Goal: Information Seeking & Learning: Learn about a topic

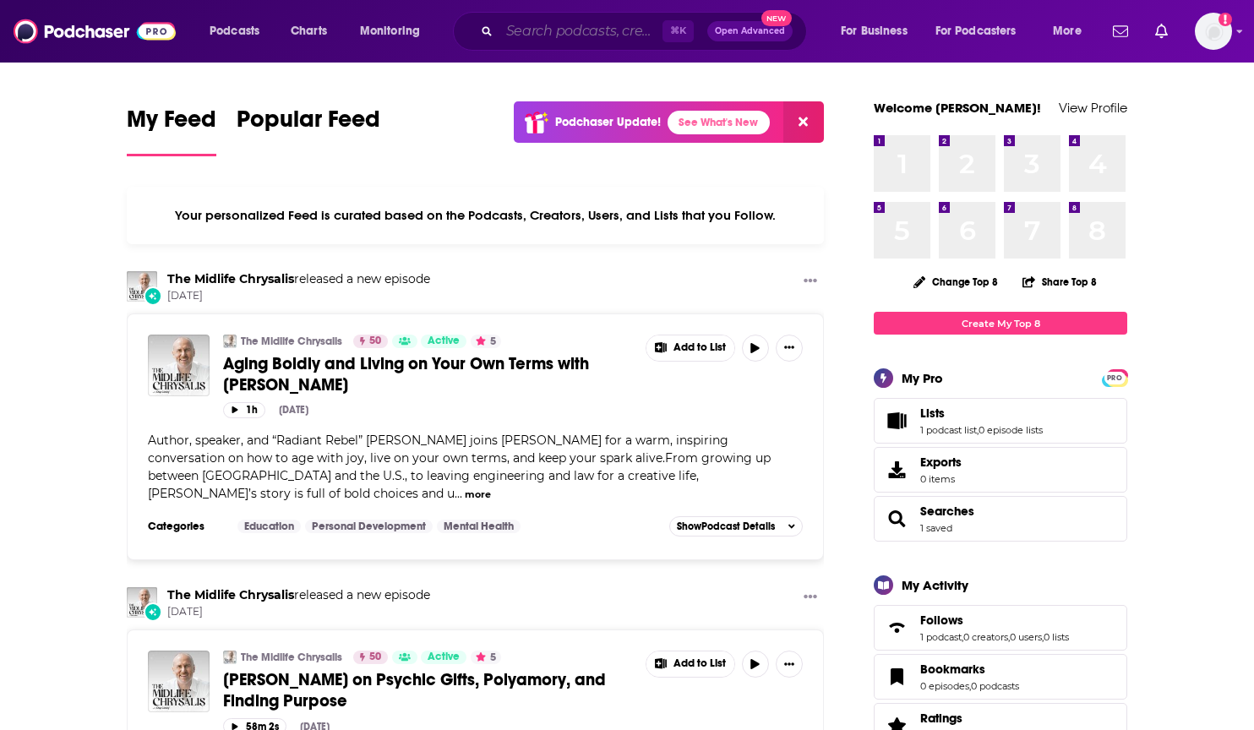
click at [560, 33] on input "Search podcasts, credits, & more..." at bounding box center [580, 31] width 163 height 27
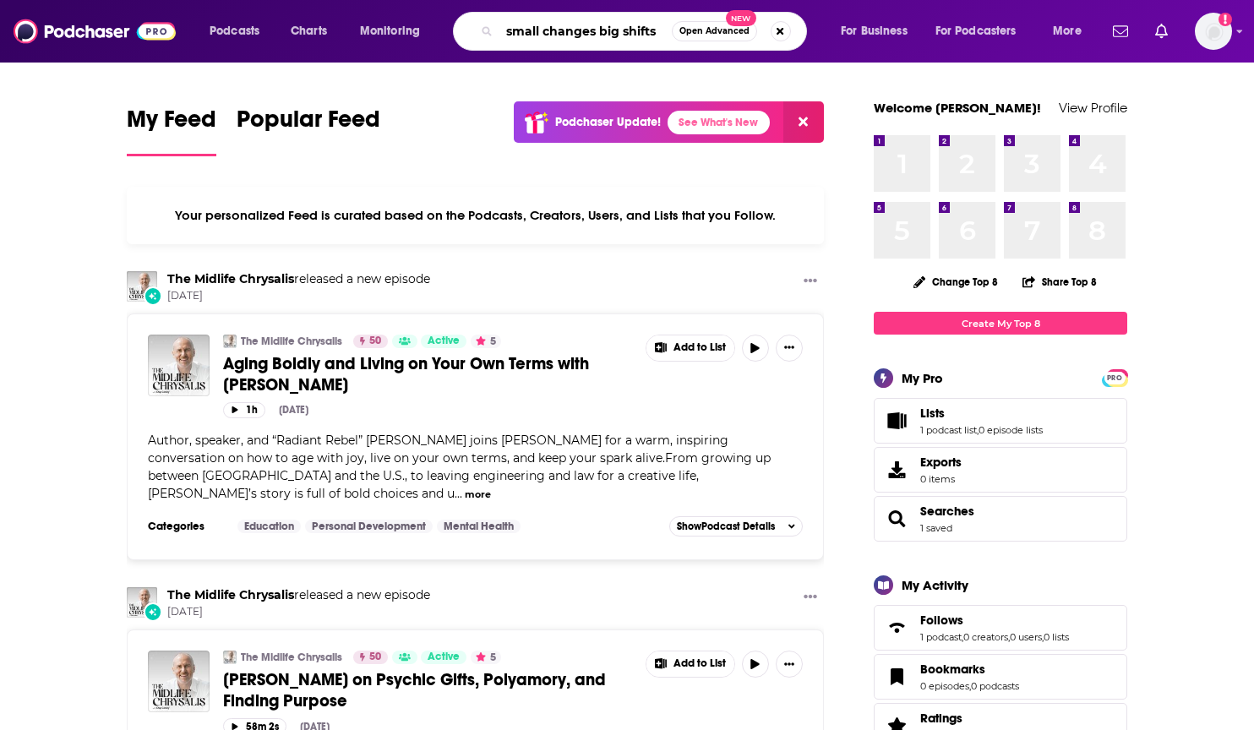
type input "small changes big shifts"
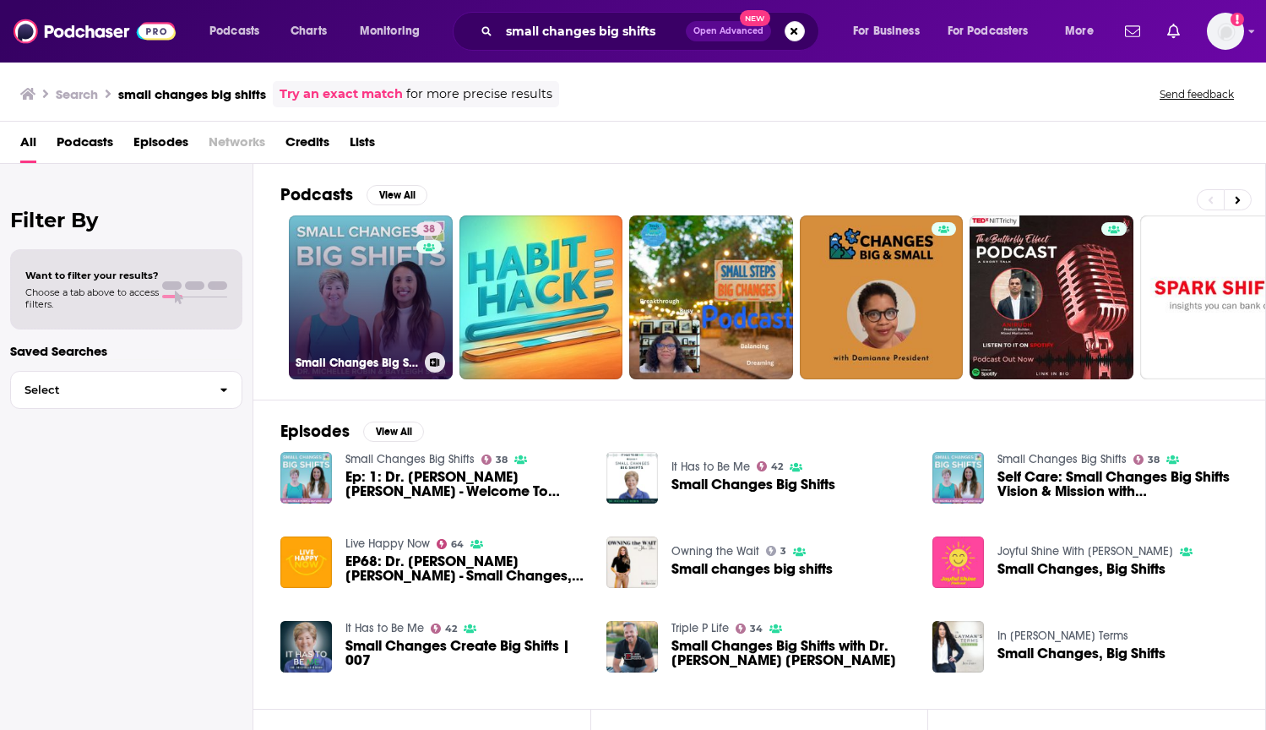
click at [428, 312] on div "38" at bounding box center [432, 287] width 30 height 130
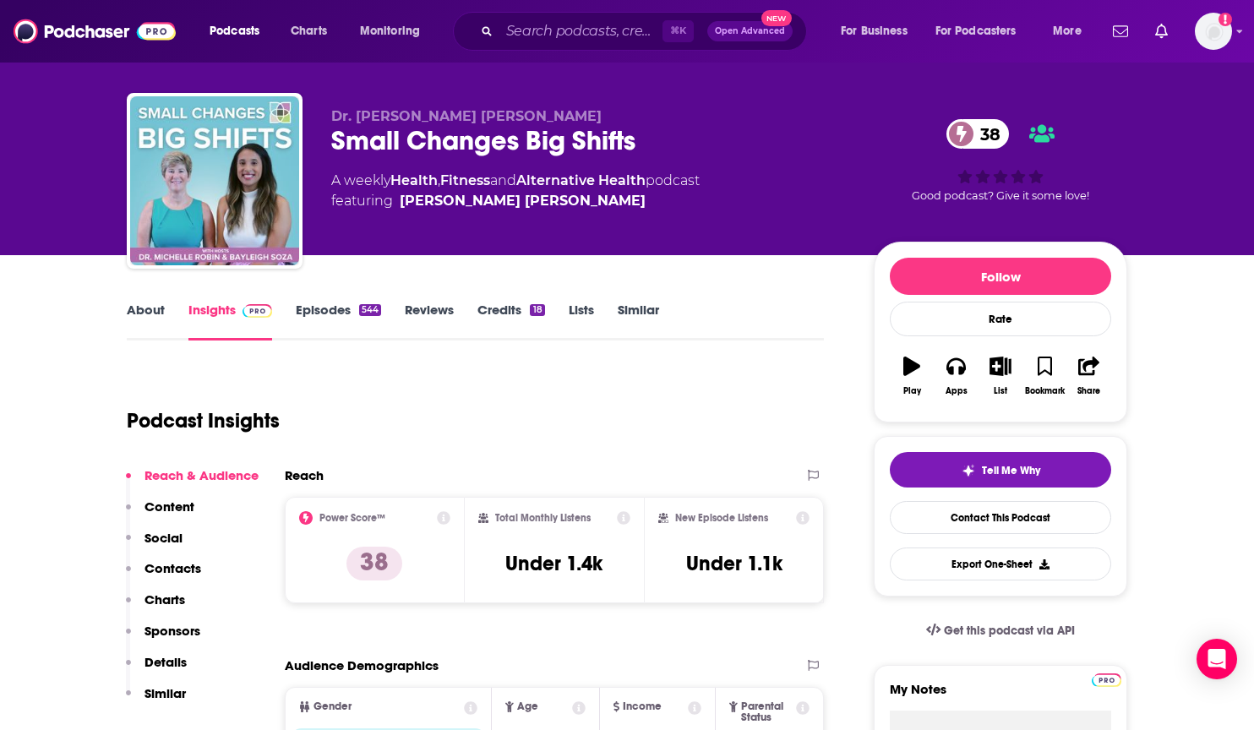
scroll to position [42, 0]
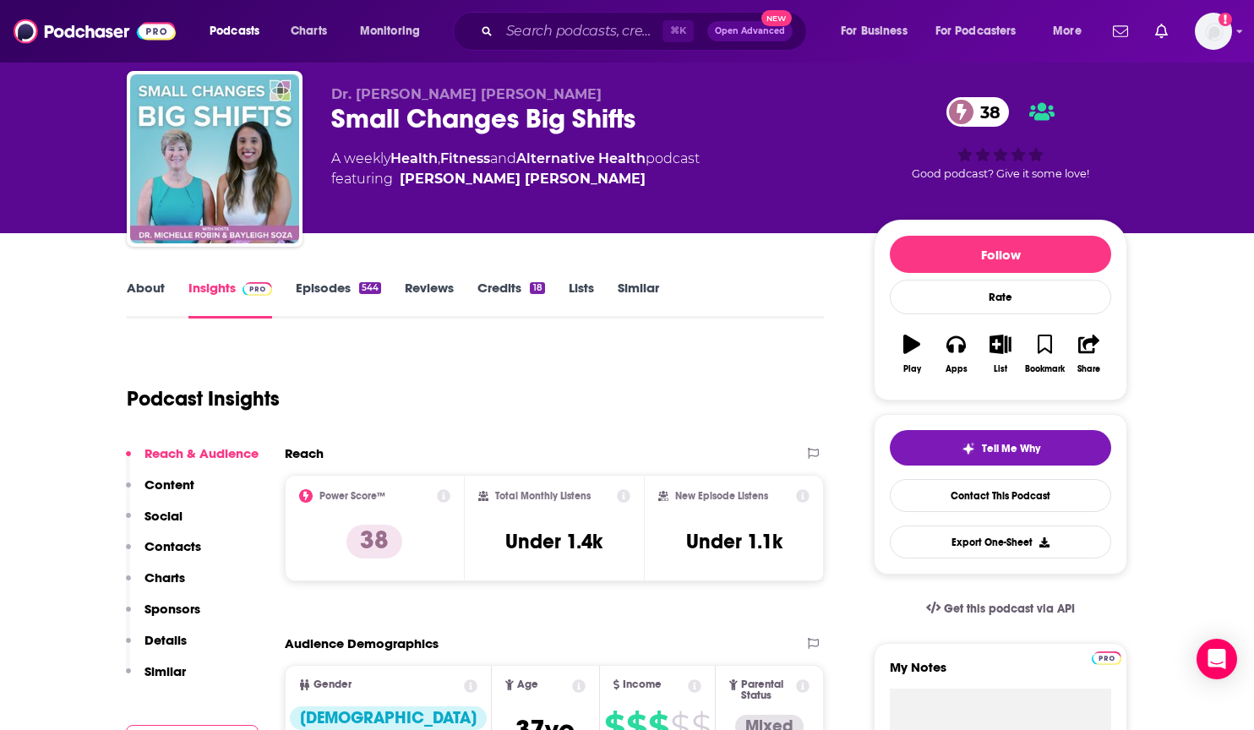
click at [443, 496] on icon at bounding box center [444, 496] width 14 height 14
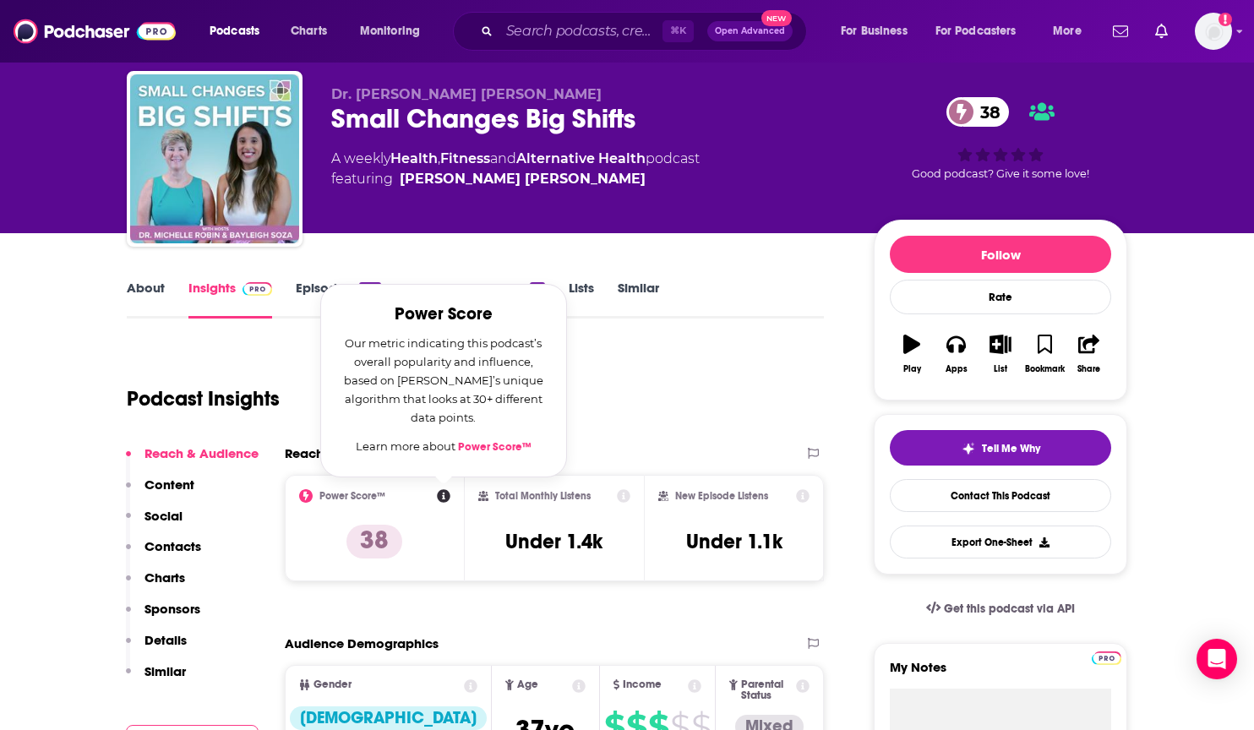
click at [433, 514] on div "Power Score™ Power Score Our metric indicating this podcast’s overall popularit…" at bounding box center [374, 528] width 151 height 78
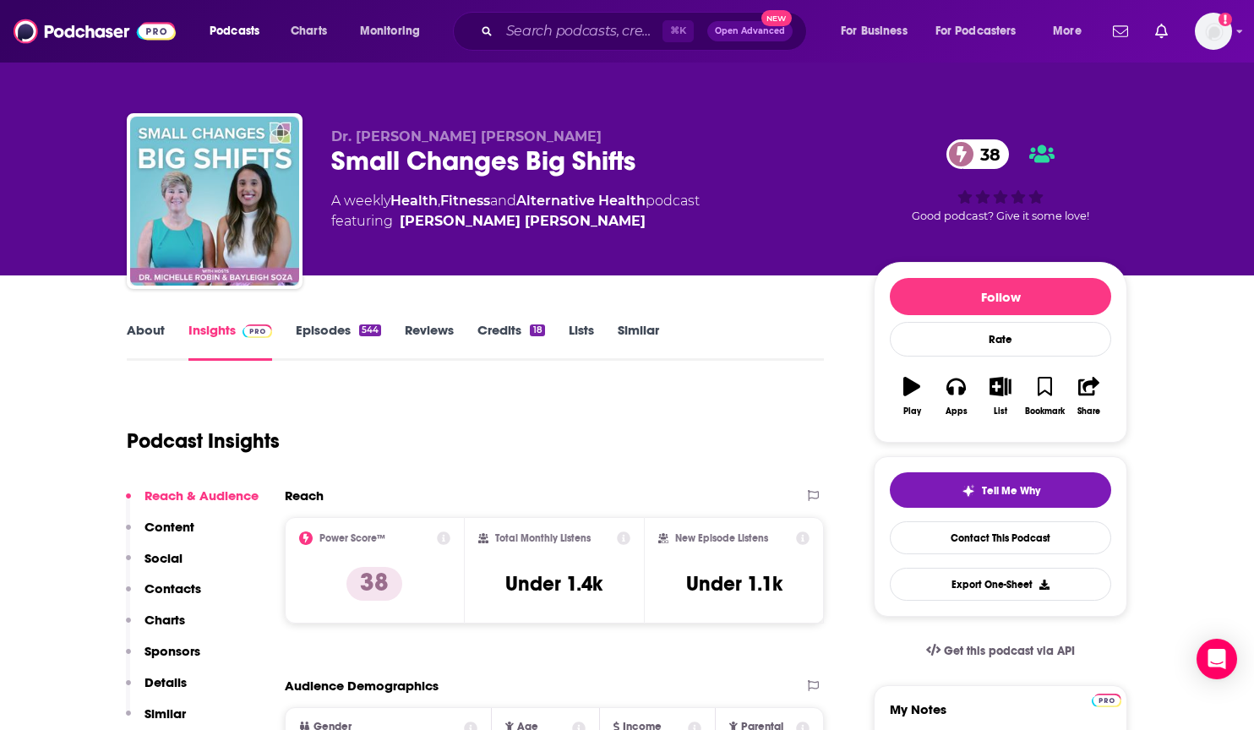
scroll to position [78, 0]
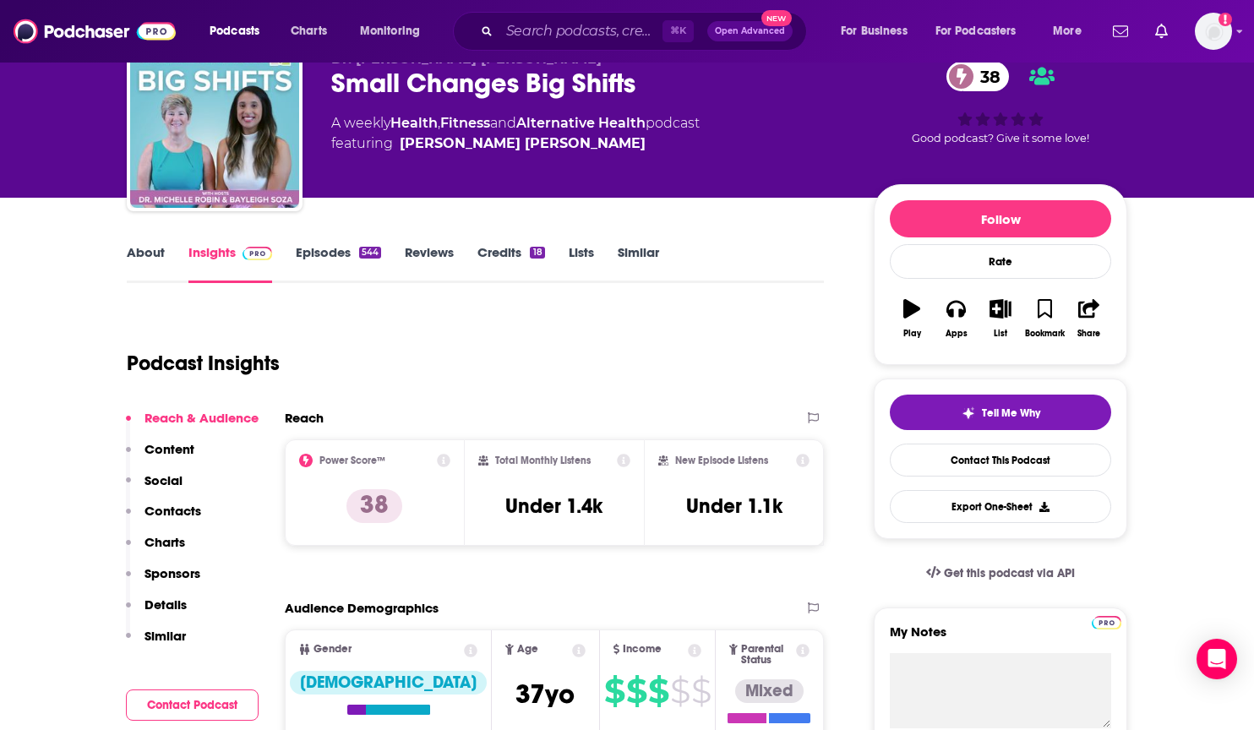
click at [418, 248] on link "Reviews" at bounding box center [429, 263] width 49 height 39
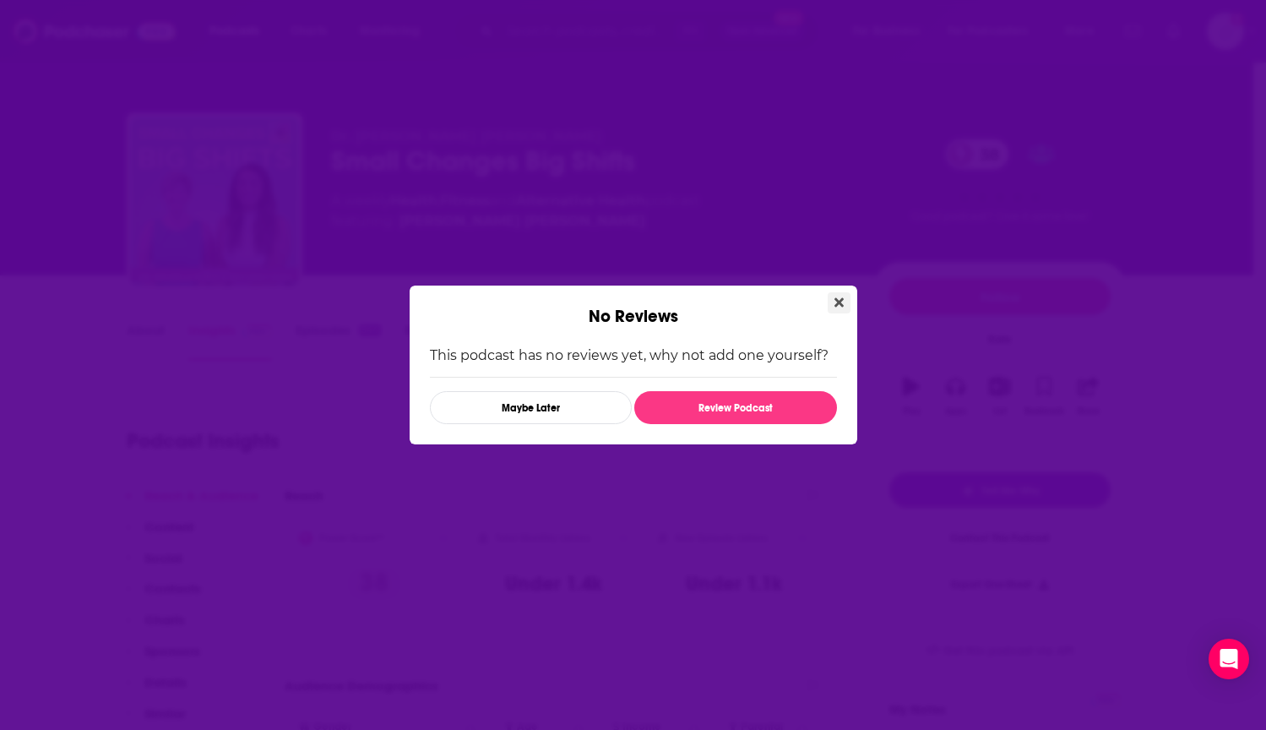
click at [846, 299] on button "Close" at bounding box center [839, 302] width 23 height 21
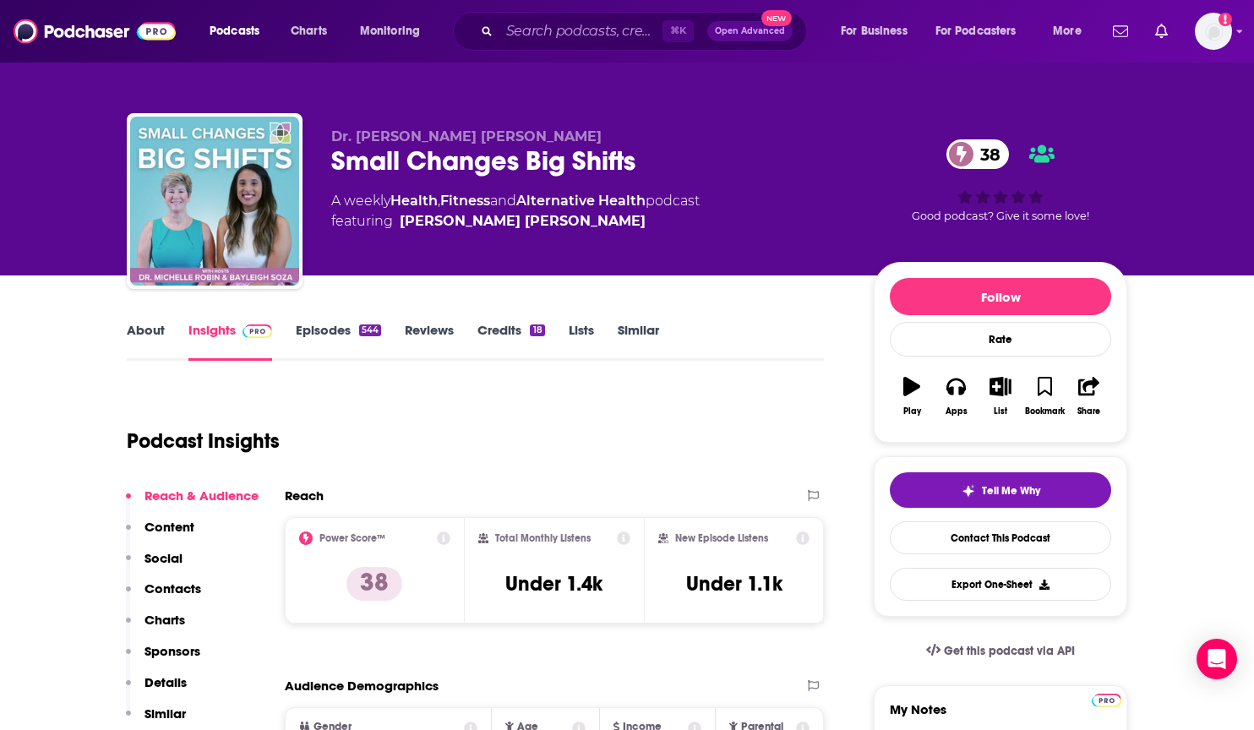
click at [322, 324] on link "Episodes 544" at bounding box center [338, 341] width 85 height 39
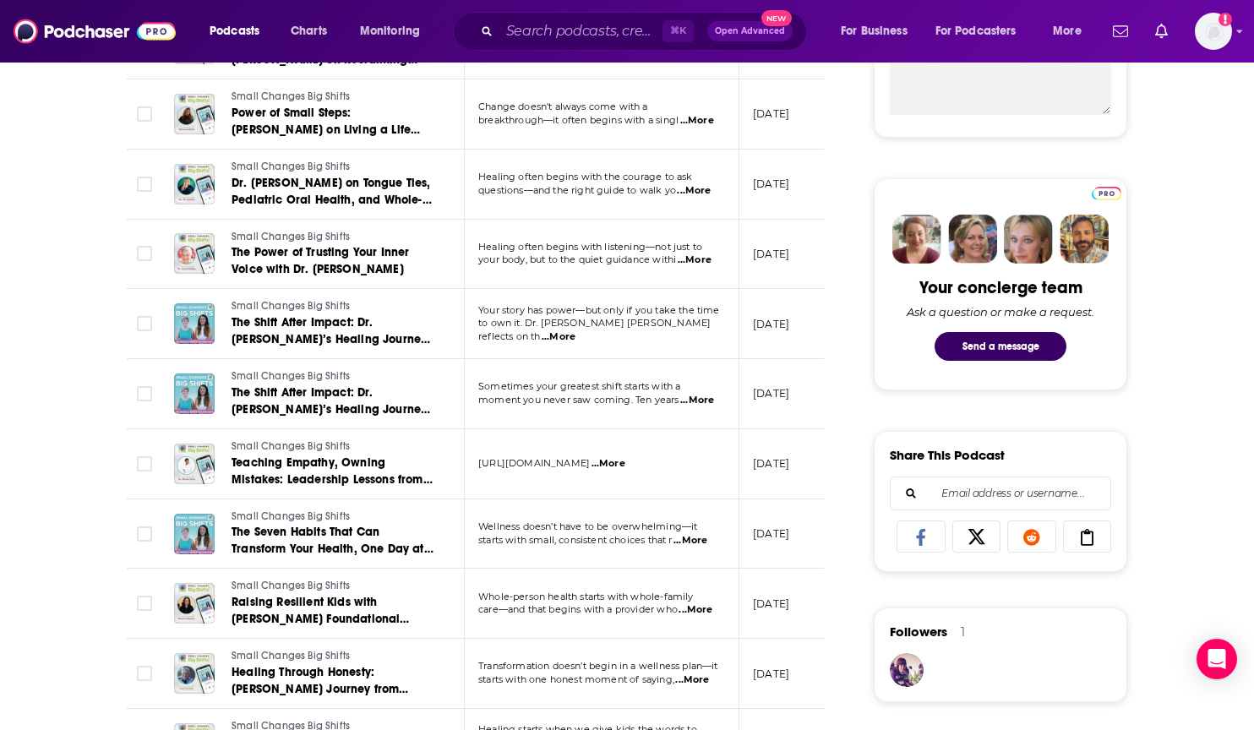
scroll to position [933, 0]
